Goal: Navigation & Orientation: Find specific page/section

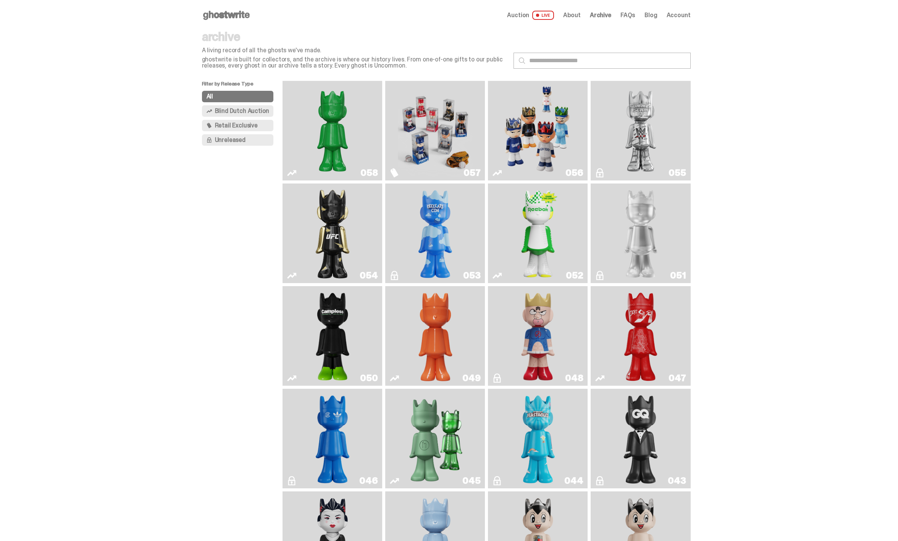
click at [329, 151] on img "Schrödinger's ghost: Sunday Green" at bounding box center [332, 131] width 75 height 94
